Goal: Complete application form

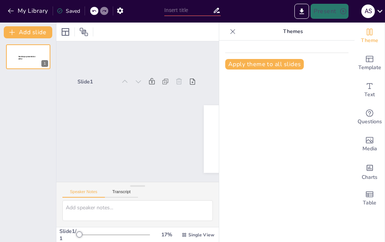
scroll to position [-2, 0]
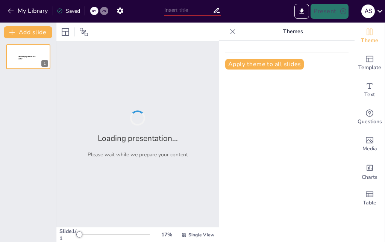
type input "Eaton Interview Readiness Quiz: Assess Your Fit"
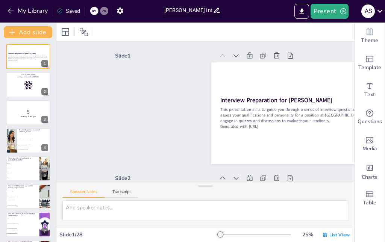
checkbox input "true"
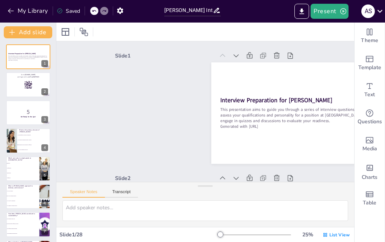
checkbox input "true"
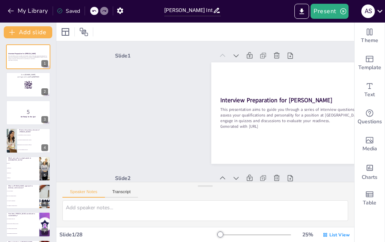
checkbox input "true"
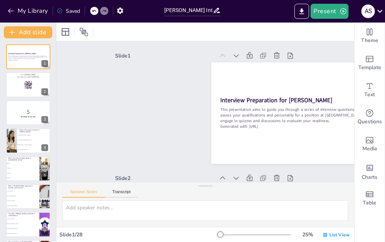
checkbox input "true"
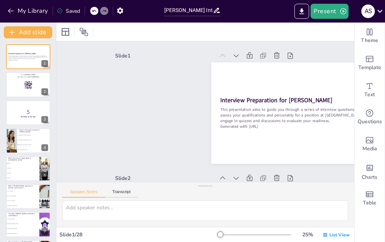
checkbox input "true"
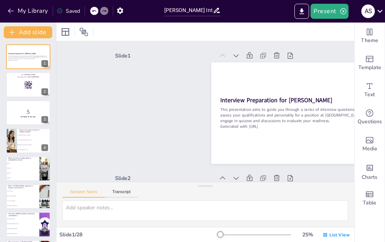
checkbox input "true"
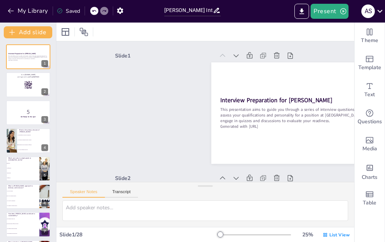
checkbox input "true"
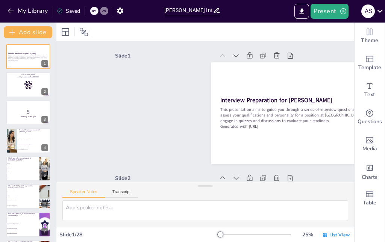
checkbox input "true"
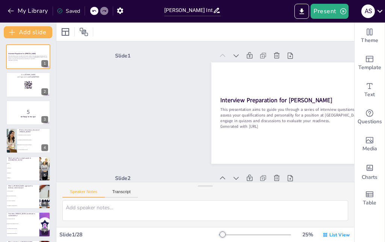
click at [228, 177] on div at bounding box center [221, 183] width 12 height 12
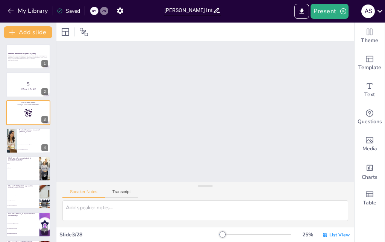
checkbox input "true"
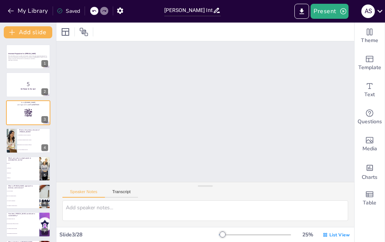
checkbox input "true"
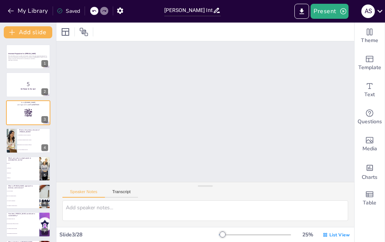
checkbox input "true"
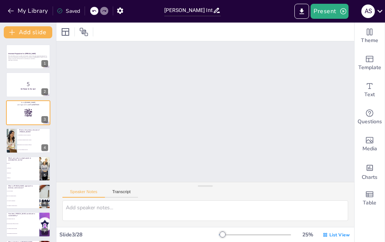
checkbox input "true"
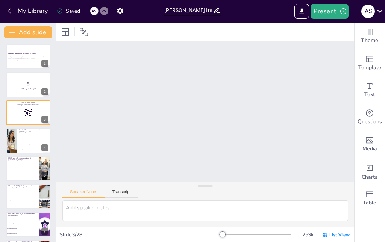
checkbox input "true"
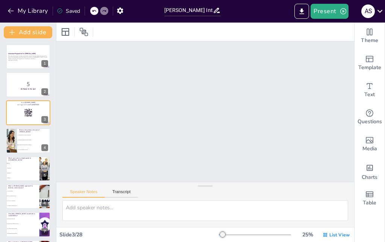
checkbox input "true"
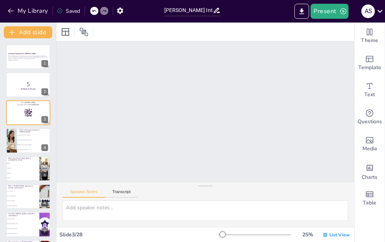
checkbox input "true"
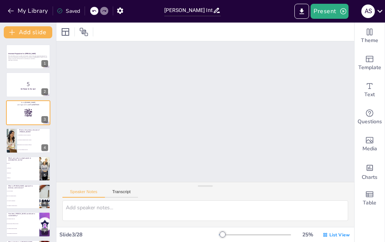
checkbox input "true"
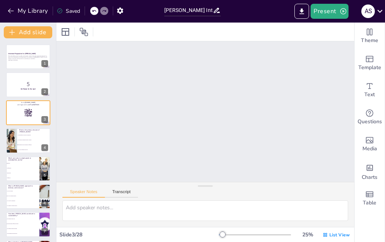
checkbox input "true"
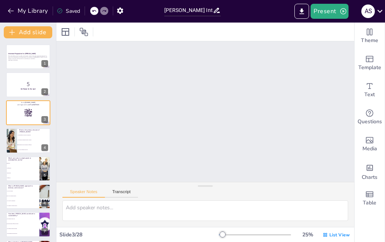
checkbox input "true"
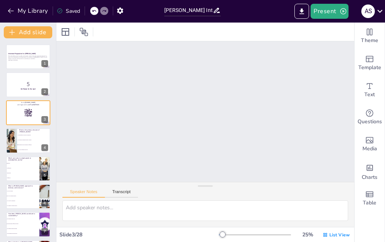
checkbox input "true"
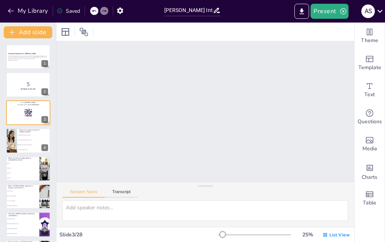
checkbox input "true"
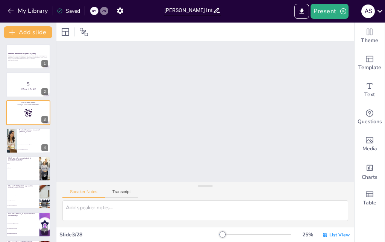
checkbox input "true"
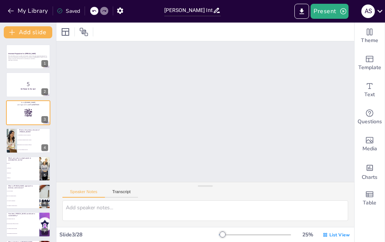
checkbox input "true"
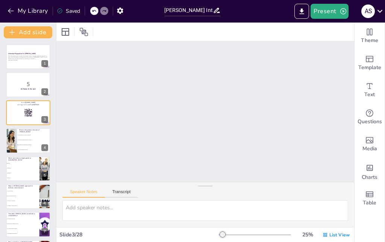
checkbox input "true"
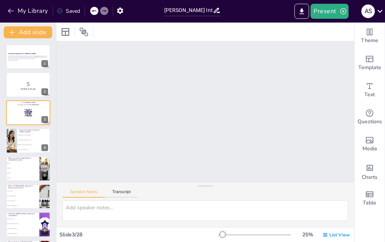
checkbox input "true"
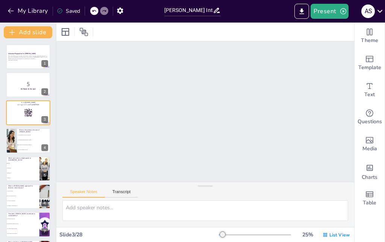
checkbox input "true"
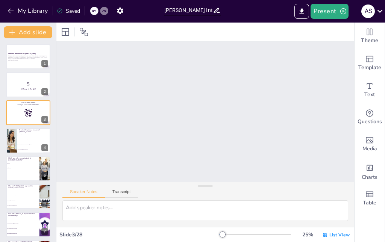
checkbox input "true"
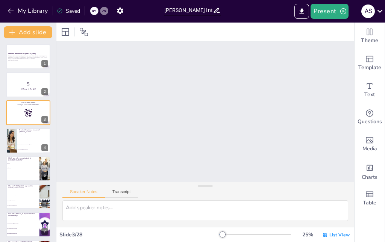
checkbox input "true"
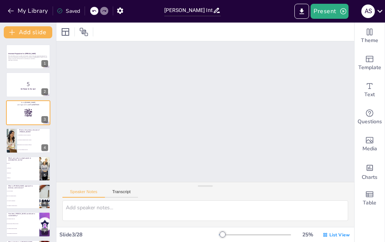
checkbox input "true"
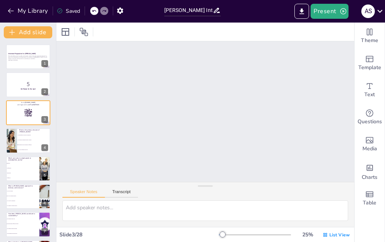
checkbox input "true"
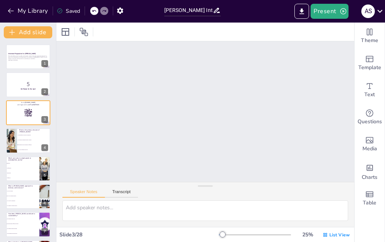
checkbox input "true"
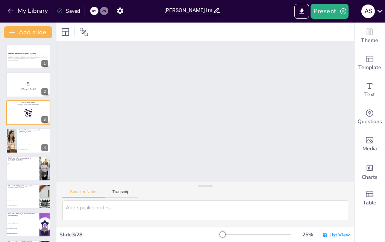
checkbox input "true"
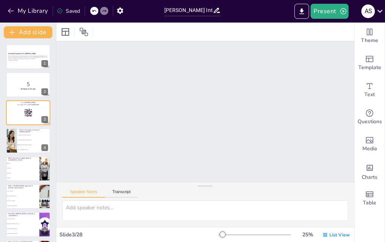
checkbox input "true"
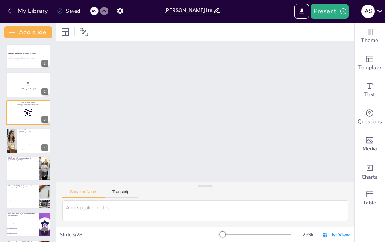
click at [26, 150] on span "To provide financial services" at bounding box center [34, 149] width 32 height 1
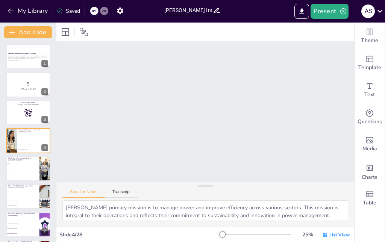
type textarea "Eaton's primary mission is to manage power and improve efficiency across variou…"
checkbox input "true"
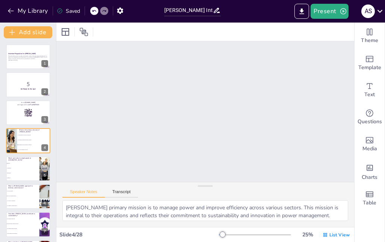
checkbox input "true"
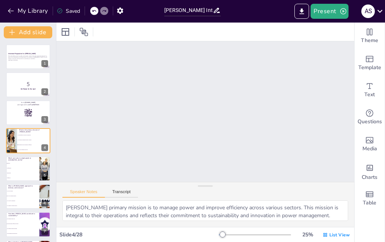
checkbox input "true"
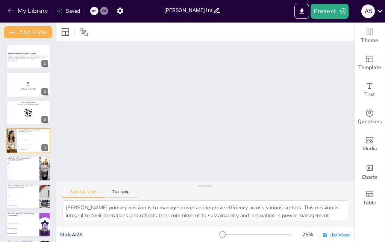
checkbox input "true"
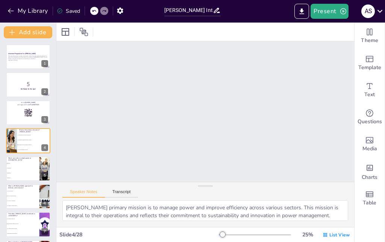
checkbox input "true"
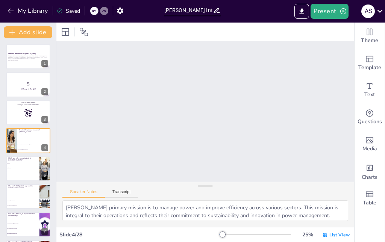
checkbox input "true"
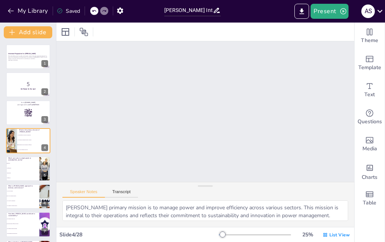
checkbox input "true"
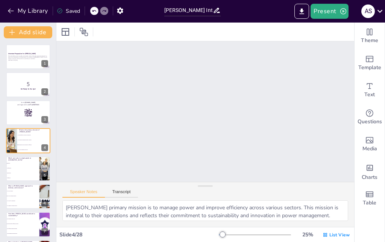
checkbox input "true"
click at [24, 145] on span "To manage power and improve efficiency" at bounding box center [34, 144] width 32 height 1
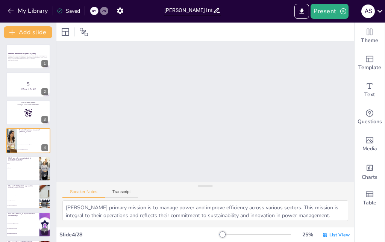
click at [16, 147] on div at bounding box center [11, 140] width 57 height 25
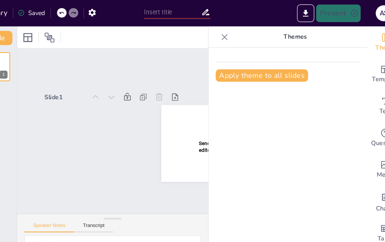
scroll to position [64, 0]
